Goal: Transaction & Acquisition: Purchase product/service

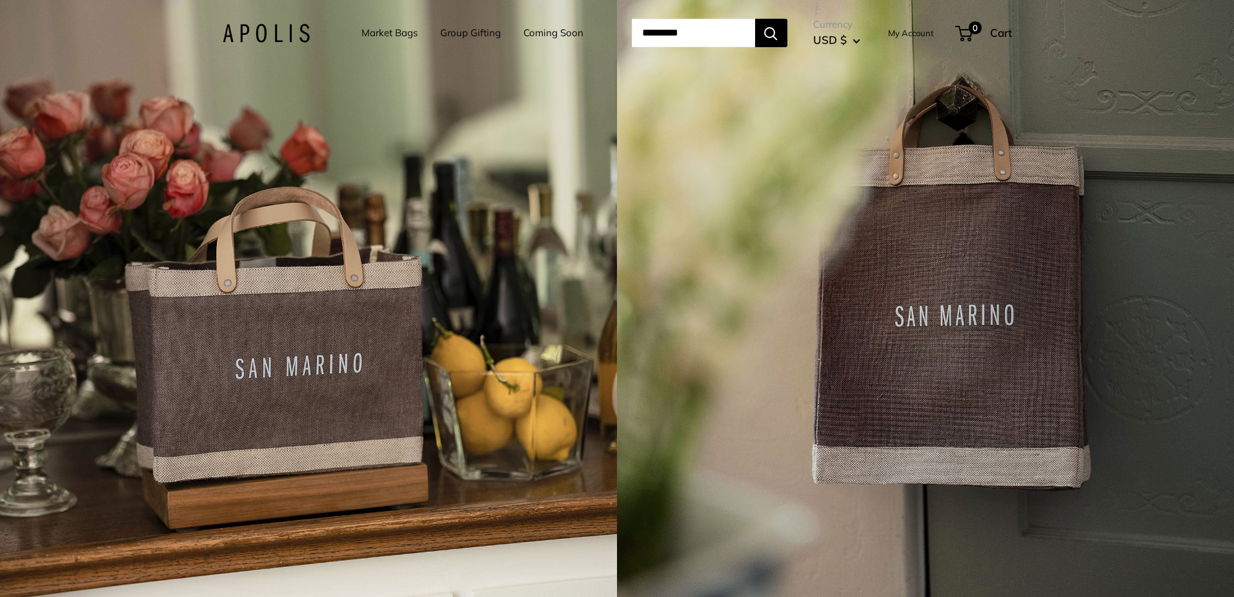
click at [358, 150] on div "4 / 7" at bounding box center [308, 298] width 617 height 597
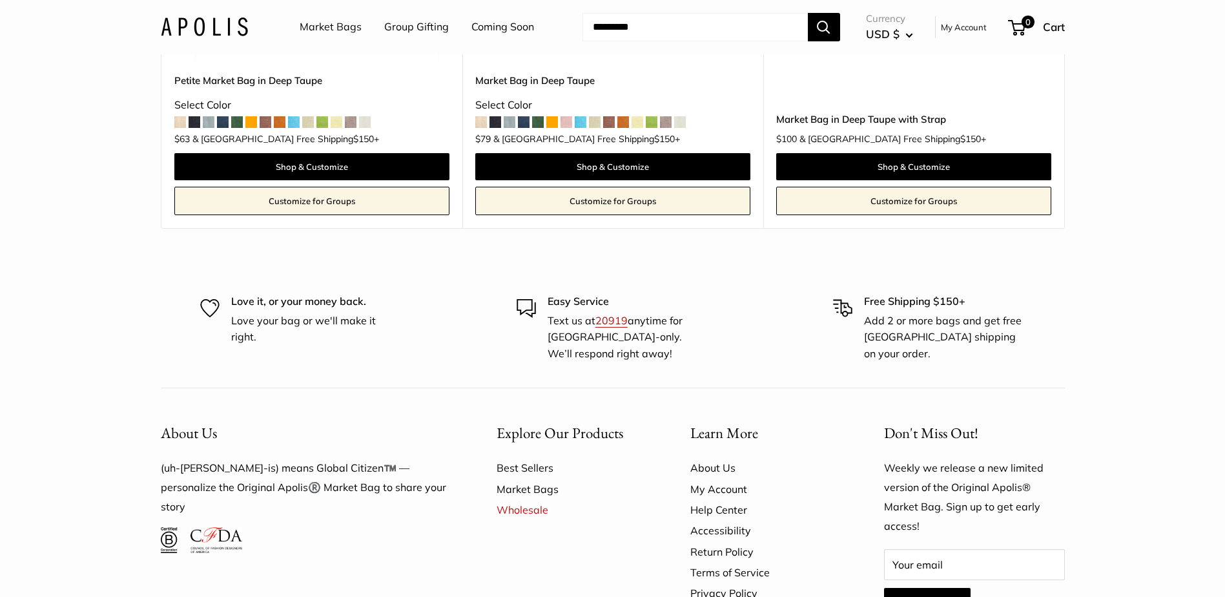
scroll to position [724, 0]
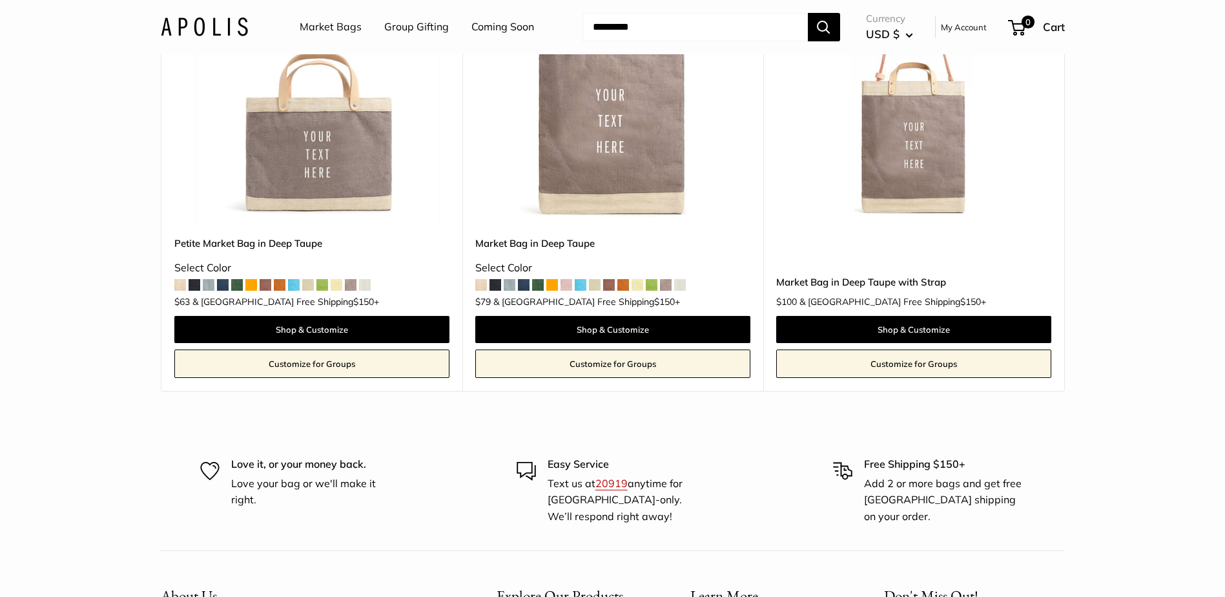
click at [555, 281] on span at bounding box center [552, 285] width 12 height 12
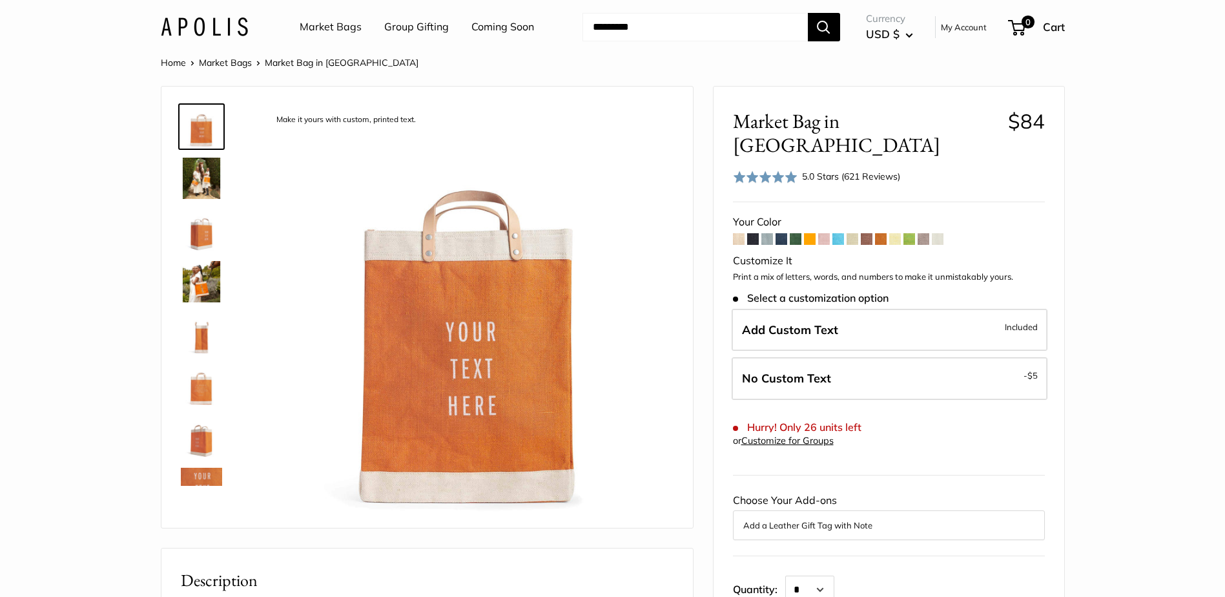
click at [320, 21] on link "Market Bags" at bounding box center [331, 26] width 62 height 19
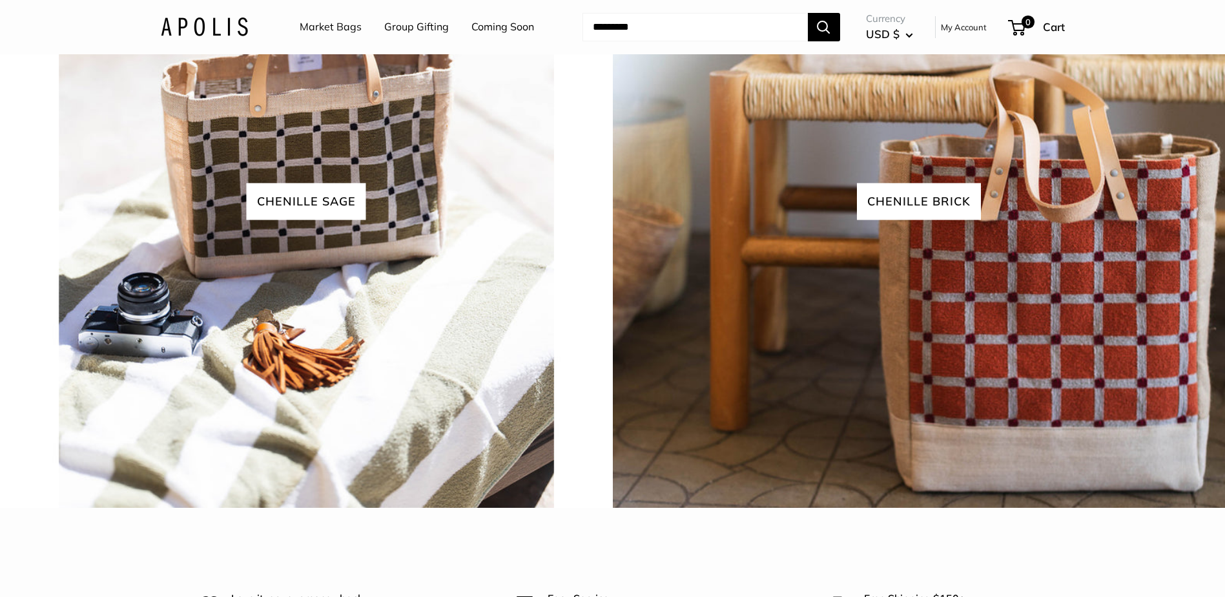
scroll to position [2963, 0]
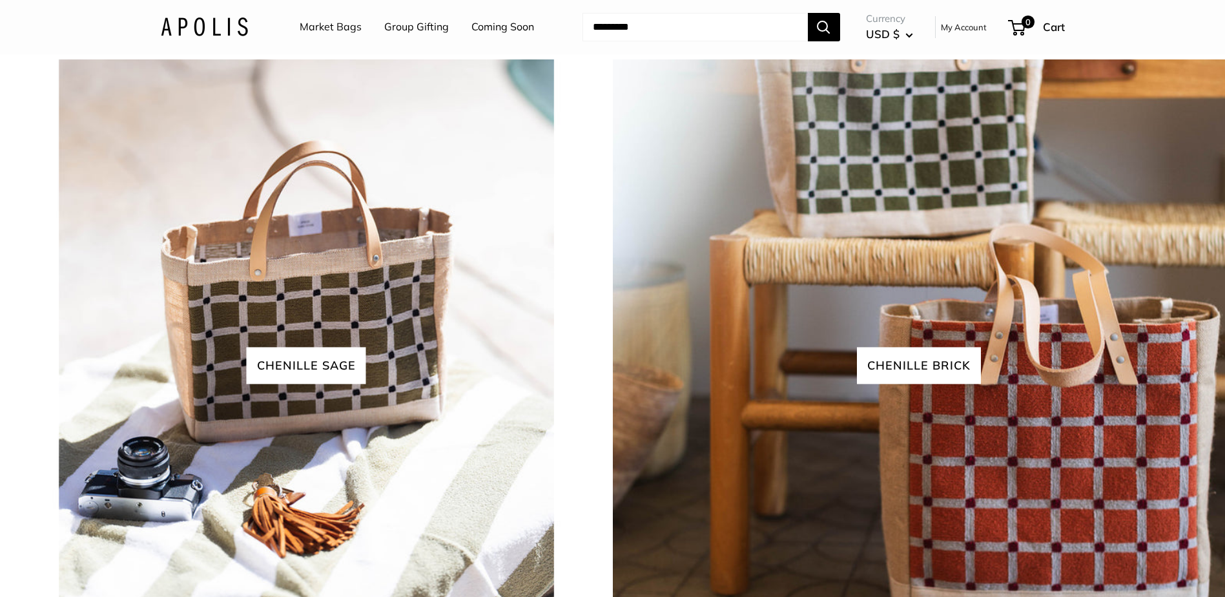
click at [524, 27] on link "Coming Soon" at bounding box center [502, 26] width 63 height 19
click at [315, 34] on link "Market Bags" at bounding box center [331, 26] width 62 height 19
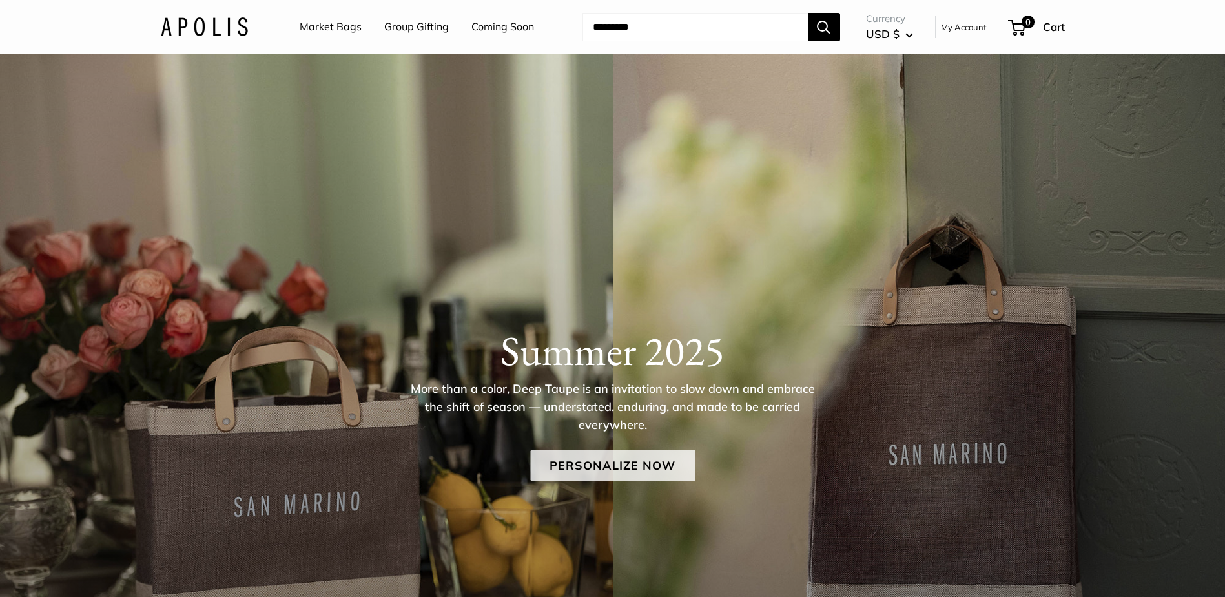
click at [604, 459] on link "Personalize Now" at bounding box center [612, 465] width 165 height 31
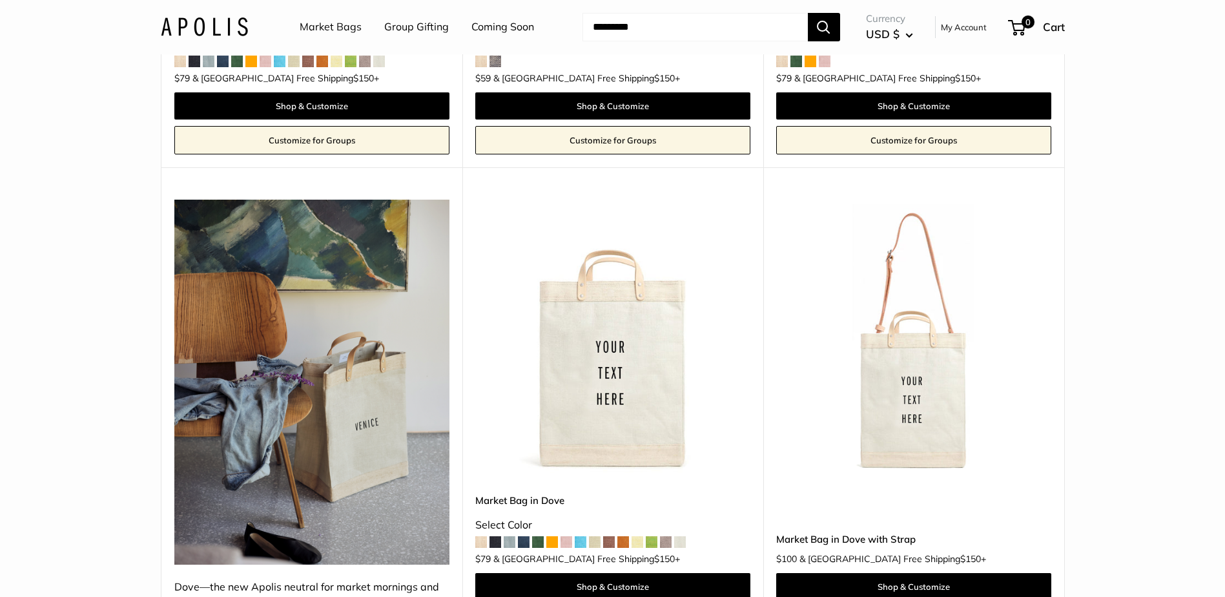
scroll to position [2066, 0]
